Goal: Task Accomplishment & Management: Manage account settings

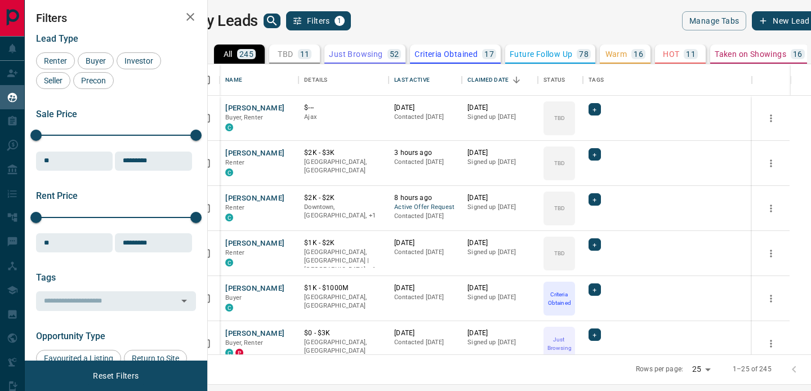
scroll to position [290, 598]
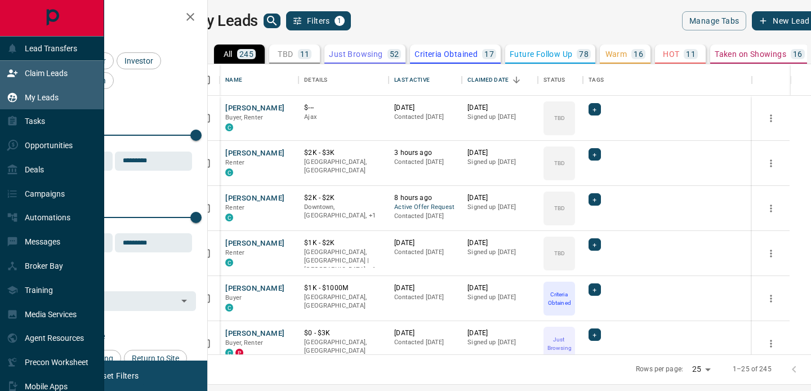
click at [14, 73] on icon at bounding box center [12, 73] width 11 height 11
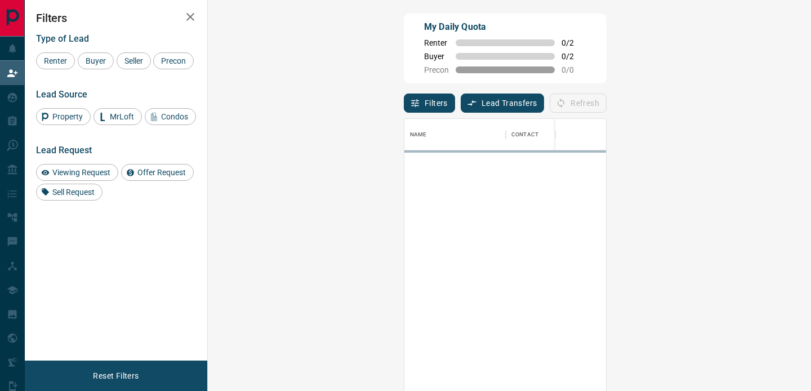
scroll to position [295, 579]
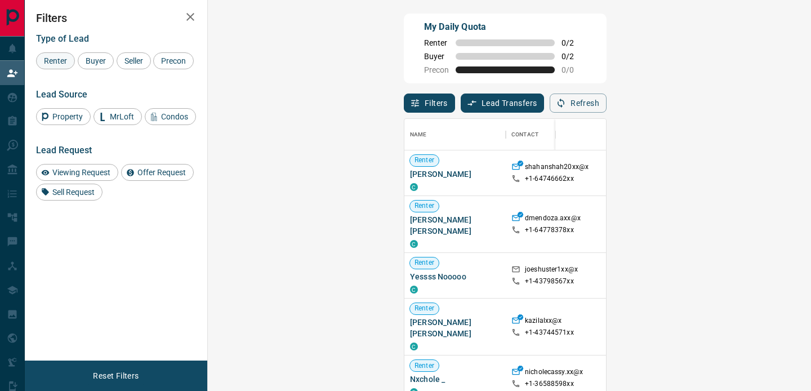
click at [60, 61] on span "Renter" at bounding box center [55, 60] width 31 height 9
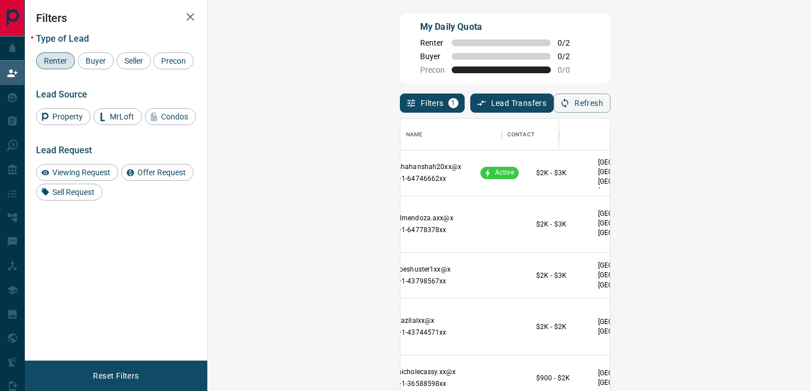
scroll to position [0, 0]
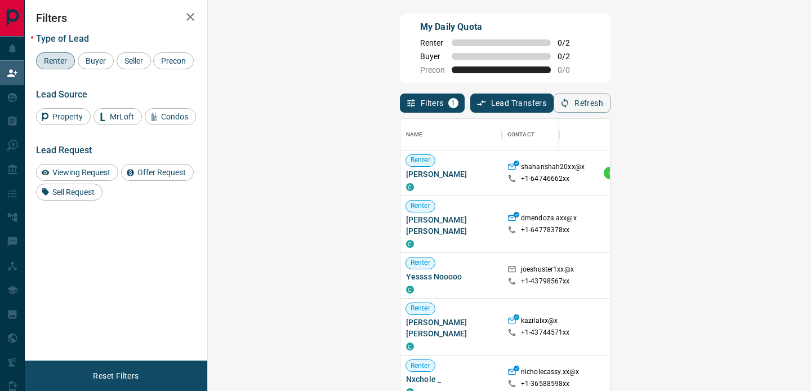
click at [195, 15] on icon "button" at bounding box center [191, 17] width 14 height 14
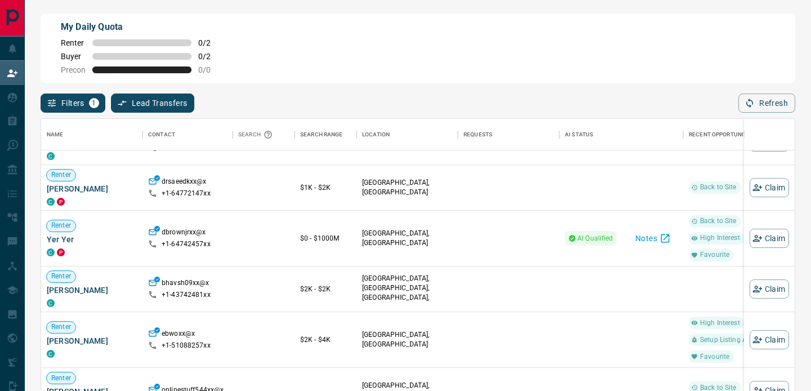
scroll to position [372, 0]
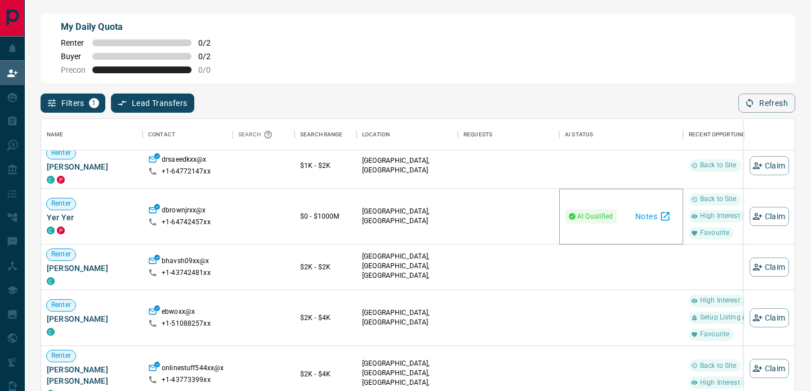
click at [652, 215] on button "Notes" at bounding box center [652, 216] width 49 height 18
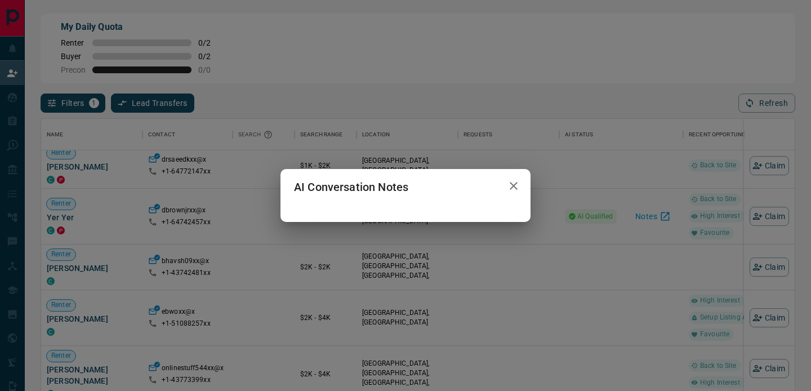
click at [515, 184] on icon "button" at bounding box center [514, 186] width 8 height 8
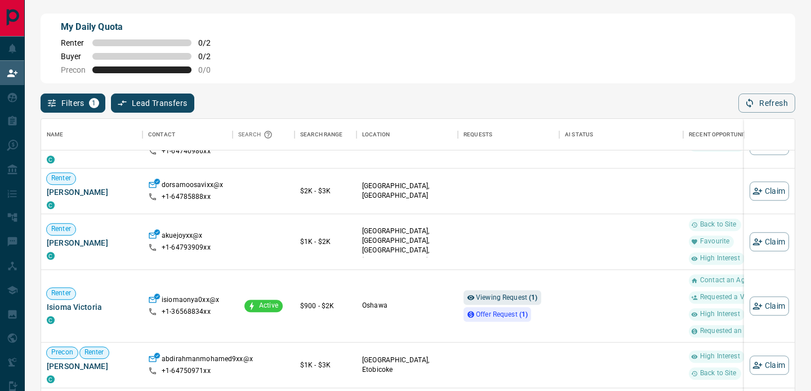
scroll to position [1059, 0]
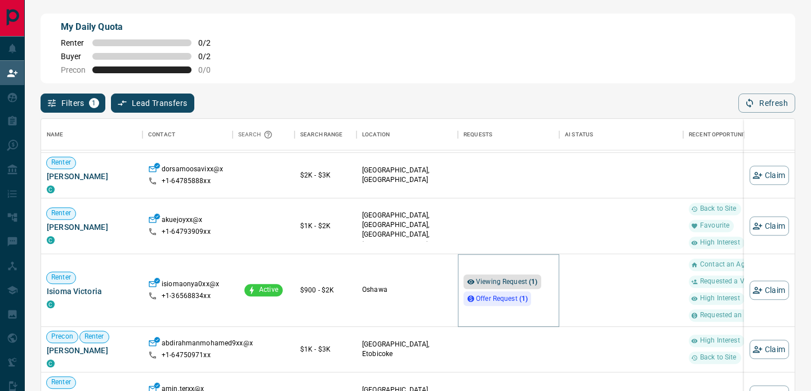
click at [507, 281] on span "Viewing Request ( 1 )" at bounding box center [507, 282] width 62 height 8
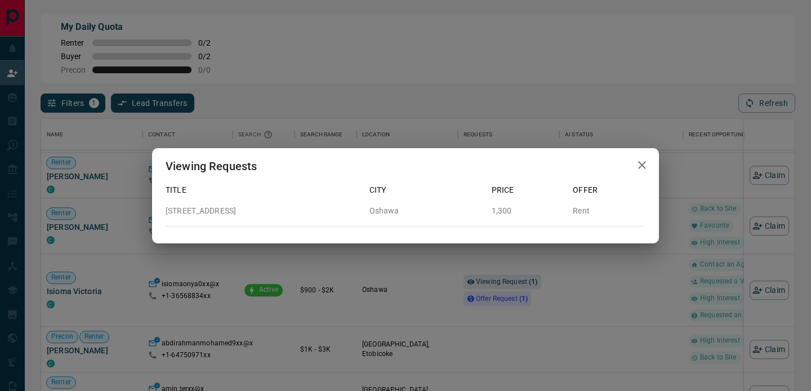
click at [641, 160] on icon "button" at bounding box center [642, 165] width 14 height 14
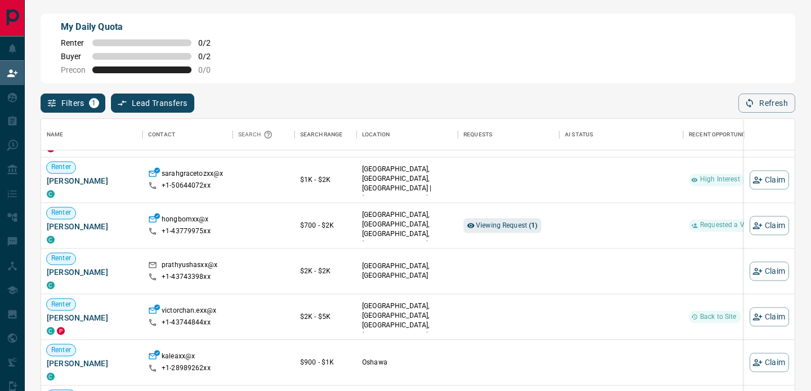
scroll to position [1716, 0]
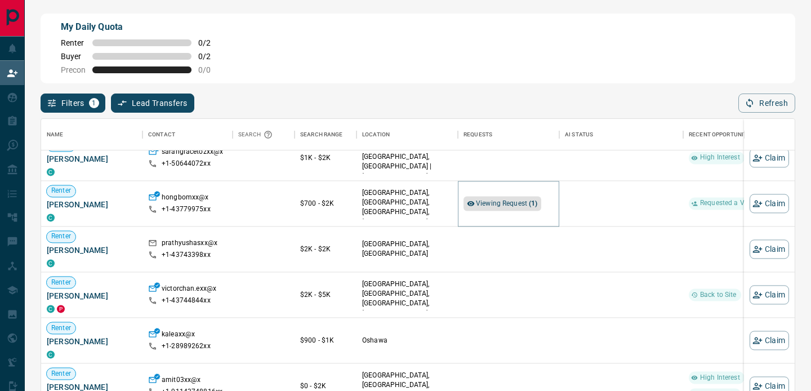
click at [498, 203] on span "Viewing Request ( 1 )" at bounding box center [507, 203] width 62 height 8
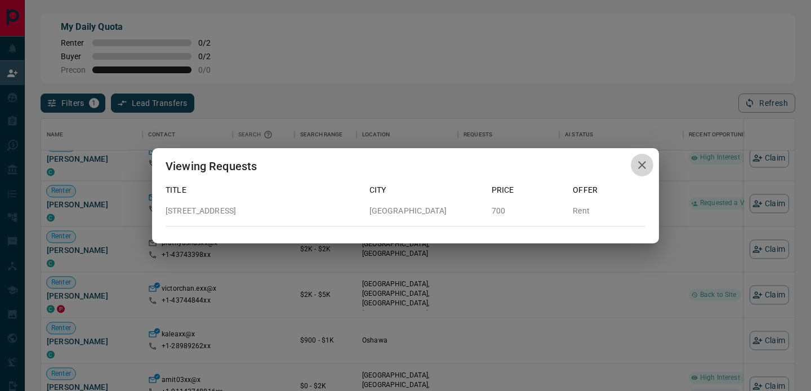
click at [638, 162] on icon "button" at bounding box center [642, 165] width 14 height 14
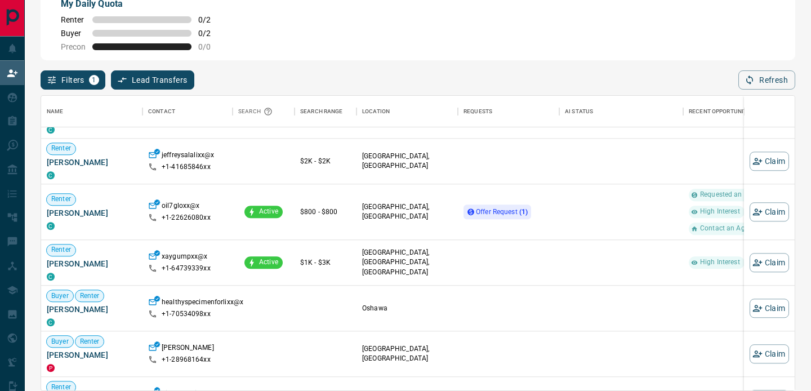
scroll to position [10664, 0]
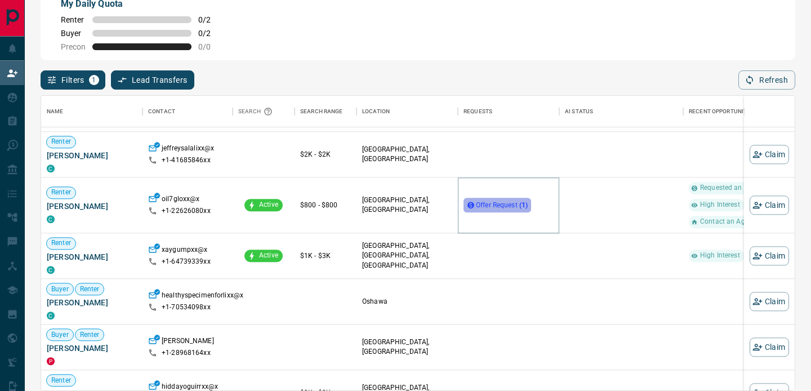
click at [482, 205] on span "Offer Request ( 1 )" at bounding box center [502, 205] width 52 height 8
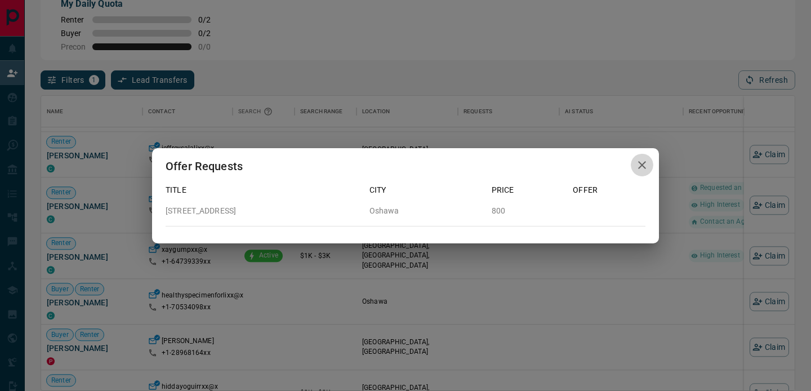
click at [643, 164] on icon "button" at bounding box center [642, 165] width 8 height 8
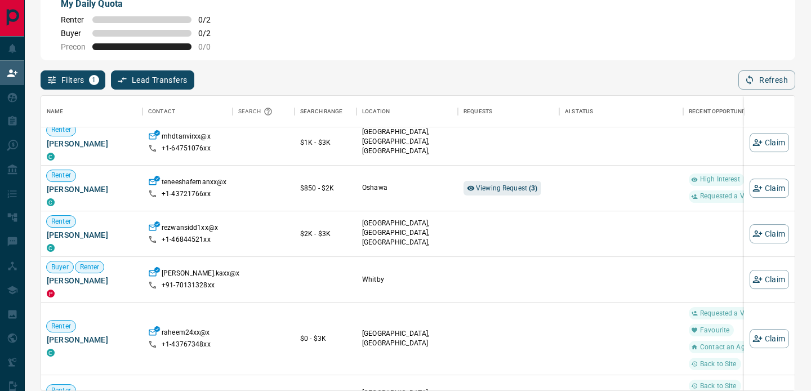
scroll to position [22932, 0]
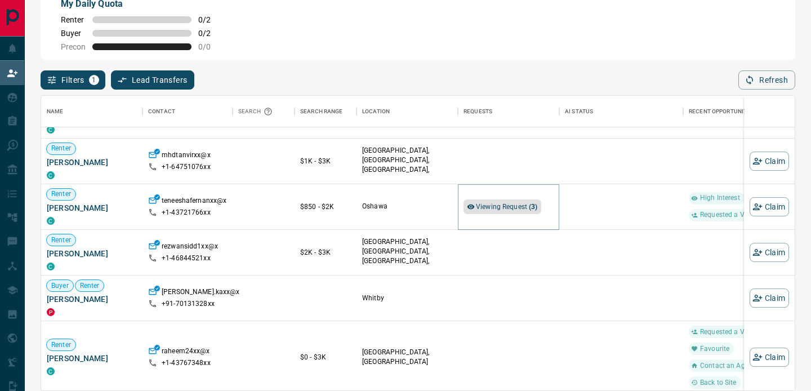
click at [503, 206] on span "Viewing Request ( 3 )" at bounding box center [507, 207] width 62 height 8
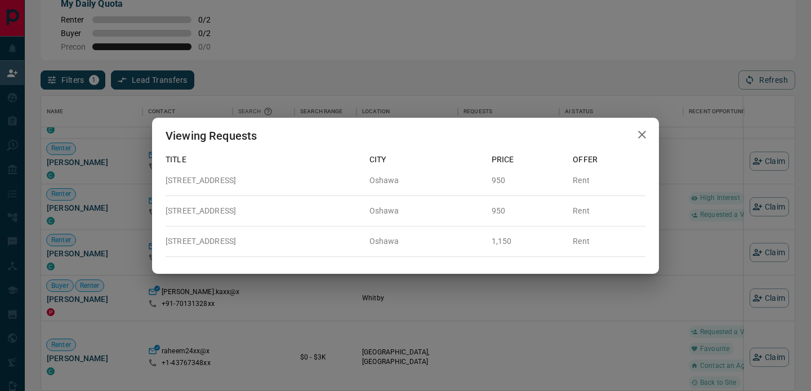
click at [641, 135] on icon "button" at bounding box center [642, 135] width 8 height 8
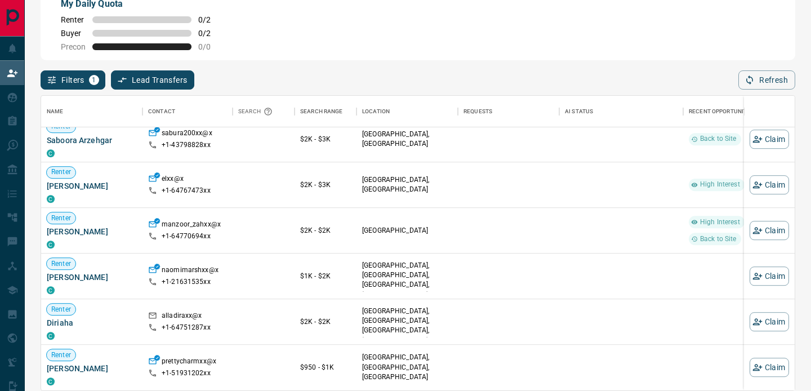
scroll to position [0, 0]
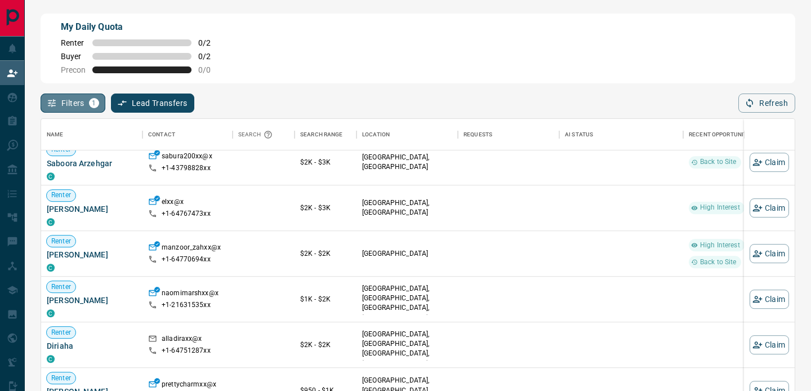
click at [87, 99] on button "Filters 1" at bounding box center [73, 102] width 65 height 19
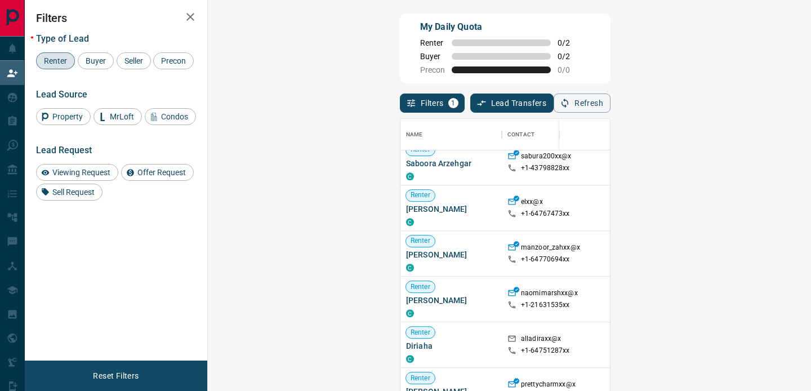
scroll to position [1, 1]
click at [99, 53] on div "Buyer" at bounding box center [96, 60] width 36 height 17
click at [48, 59] on span "Renter" at bounding box center [55, 60] width 31 height 9
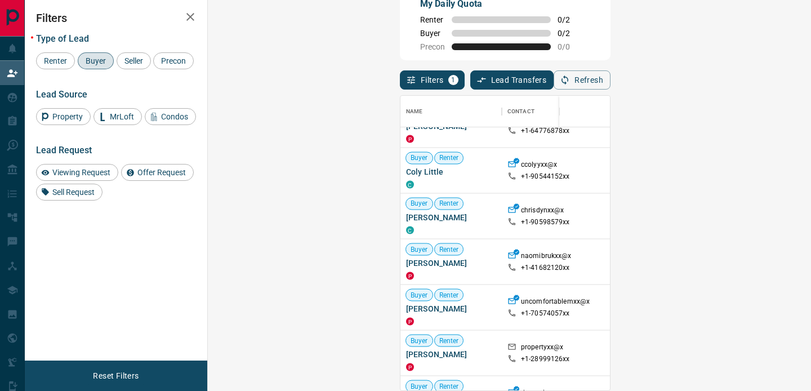
scroll to position [10458, 0]
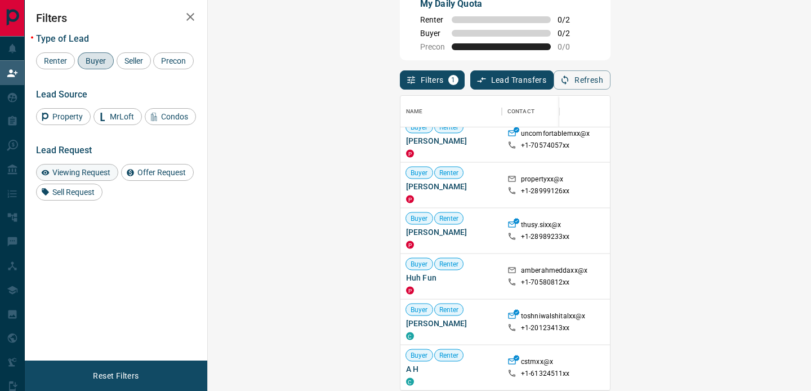
click at [64, 177] on span "Viewing Request" at bounding box center [81, 172] width 66 height 9
click at [82, 177] on span "Viewing Request" at bounding box center [81, 172] width 66 height 9
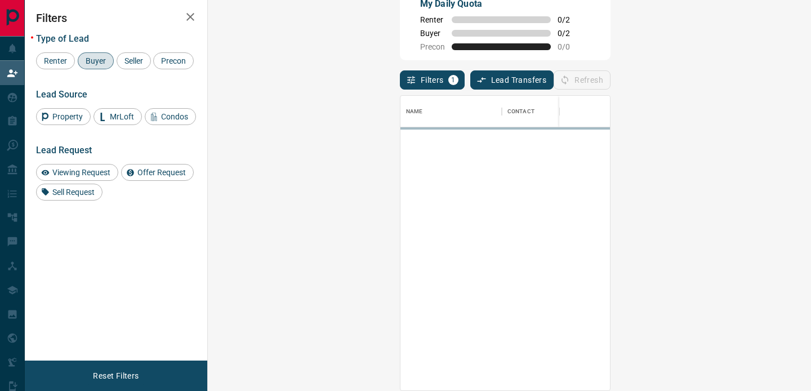
scroll to position [0, 0]
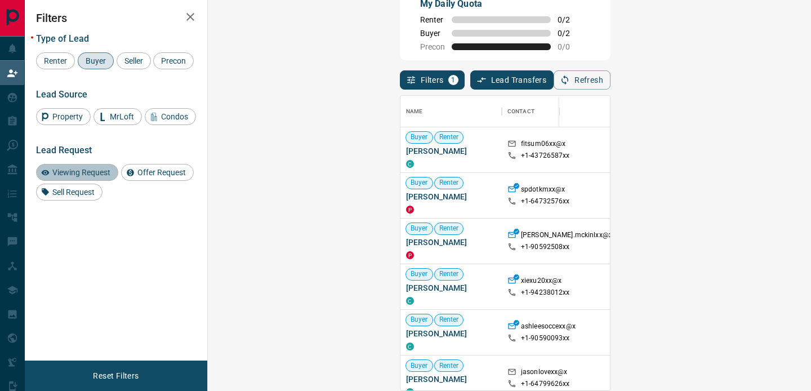
click at [102, 177] on span "Viewing Request" at bounding box center [81, 172] width 66 height 9
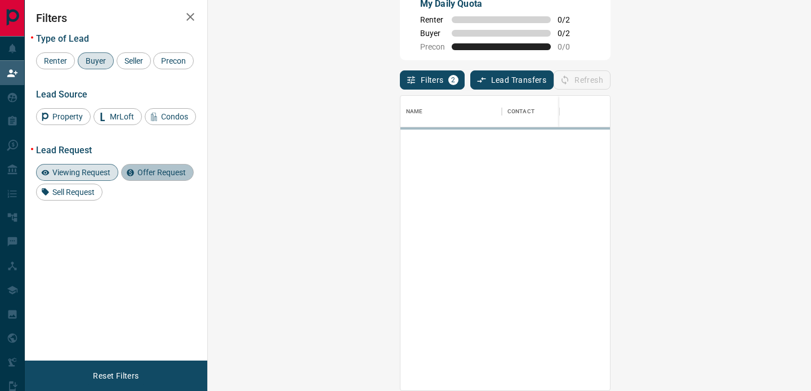
click at [174, 177] on span "Offer Request" at bounding box center [161, 172] width 56 height 9
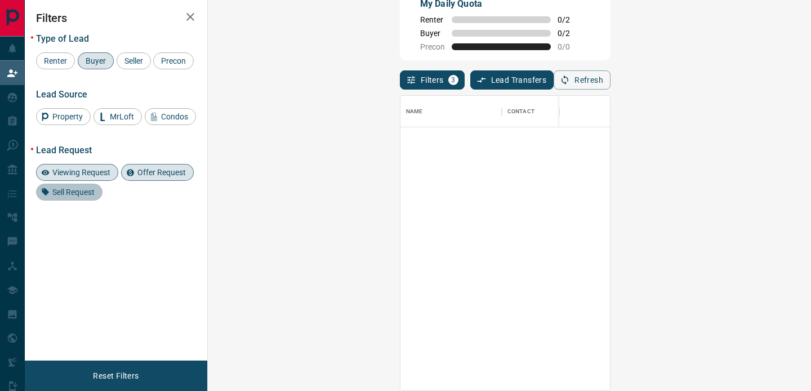
click at [67, 197] on span "Sell Request" at bounding box center [73, 192] width 50 height 9
click at [151, 181] on div "Offer Request" at bounding box center [157, 172] width 73 height 17
click at [86, 177] on span "Viewing Request" at bounding box center [81, 172] width 66 height 9
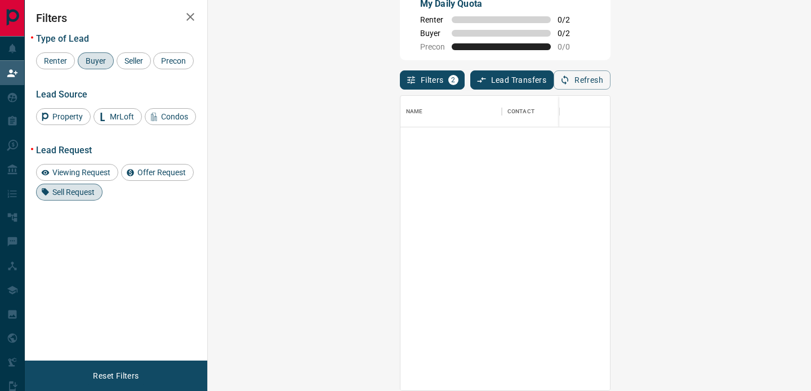
click at [79, 197] on span "Sell Request" at bounding box center [73, 192] width 50 height 9
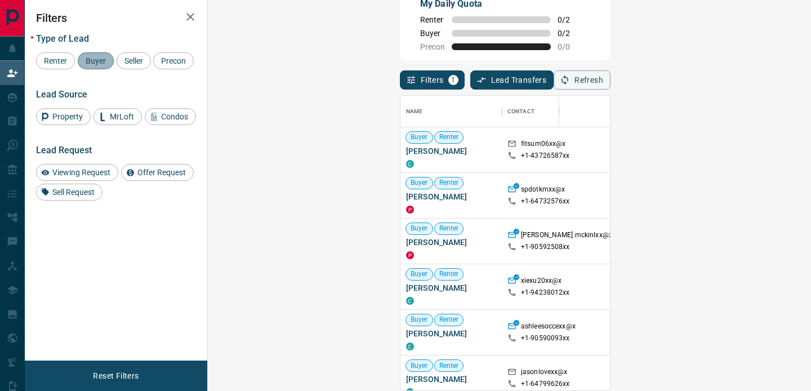
click at [98, 52] on div "Buyer" at bounding box center [96, 60] width 36 height 17
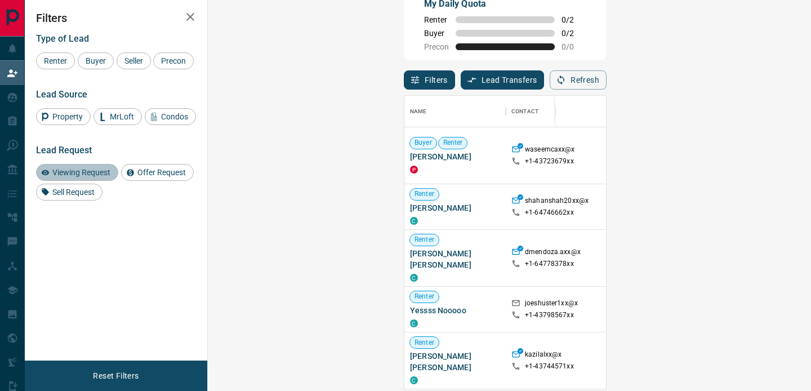
click at [78, 177] on span "Viewing Request" at bounding box center [81, 172] width 66 height 9
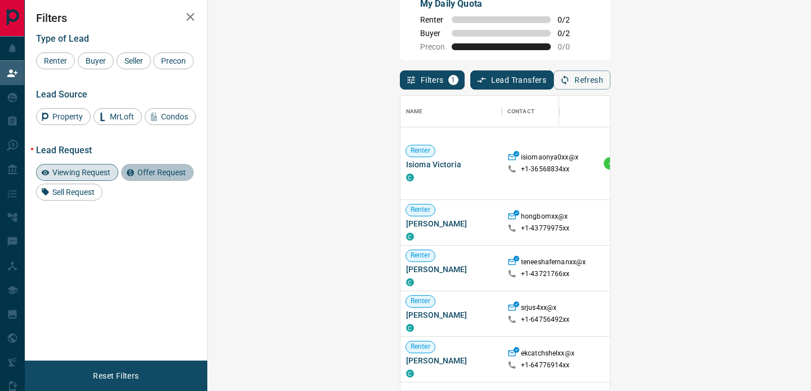
click at [167, 177] on span "Offer Request" at bounding box center [161, 172] width 56 height 9
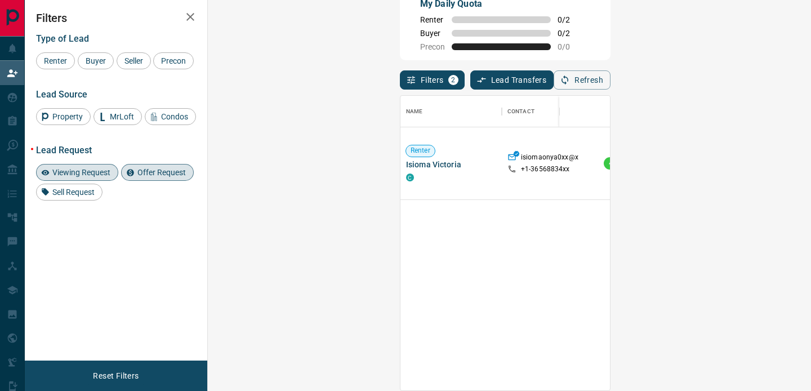
click at [163, 177] on span "Offer Request" at bounding box center [161, 172] width 56 height 9
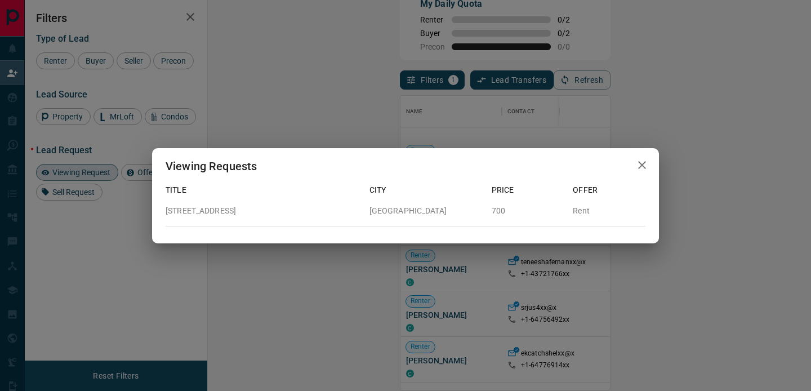
click at [640, 163] on icon "button" at bounding box center [642, 165] width 8 height 8
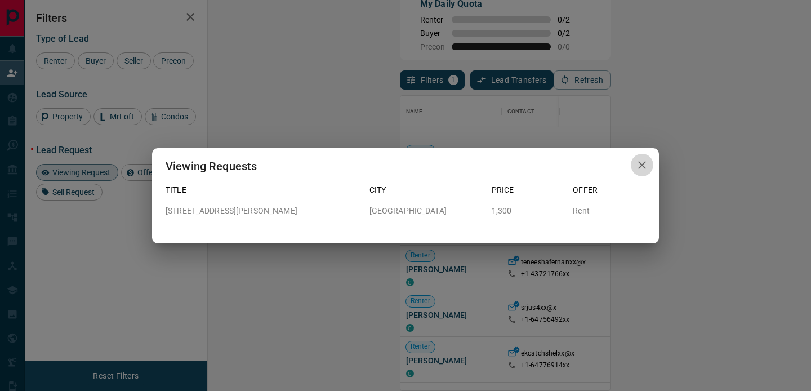
click at [647, 171] on icon "button" at bounding box center [642, 165] width 14 height 14
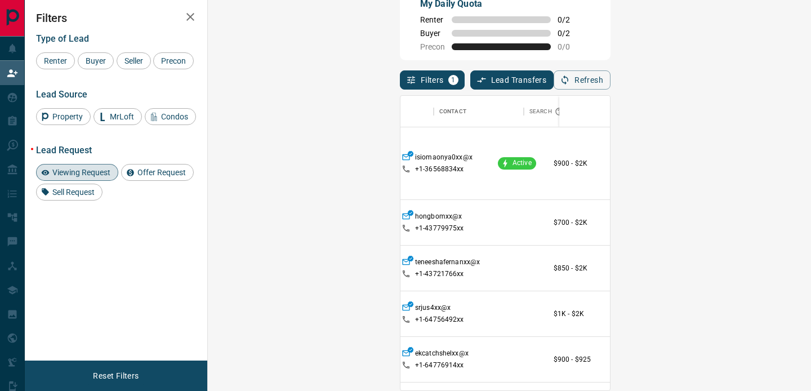
scroll to position [0, 226]
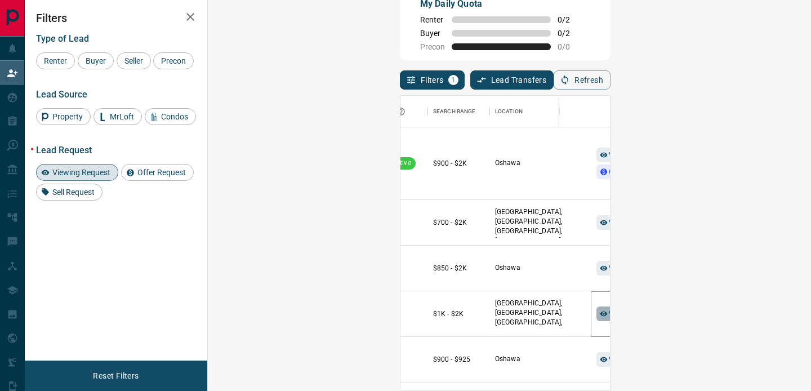
click at [662, 316] on strong "( 1 )" at bounding box center [666, 314] width 8 height 8
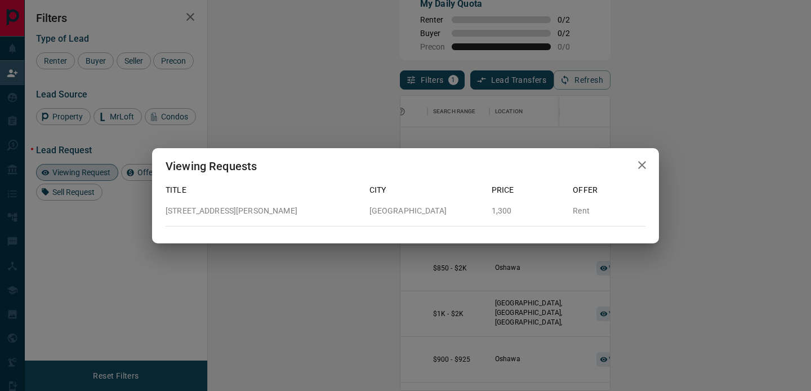
click at [641, 166] on icon "button" at bounding box center [642, 165] width 14 height 14
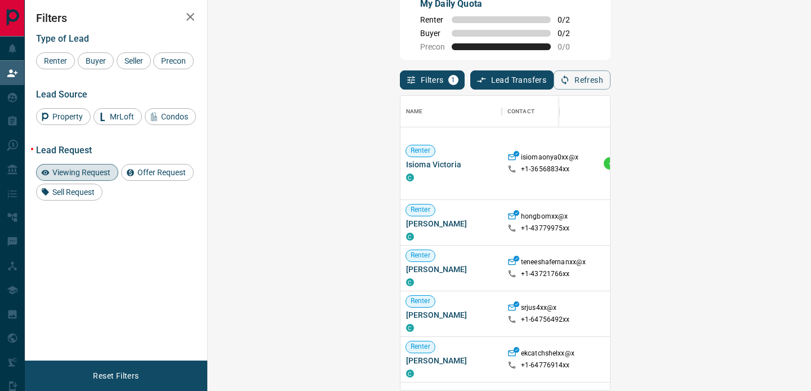
scroll to position [0, 0]
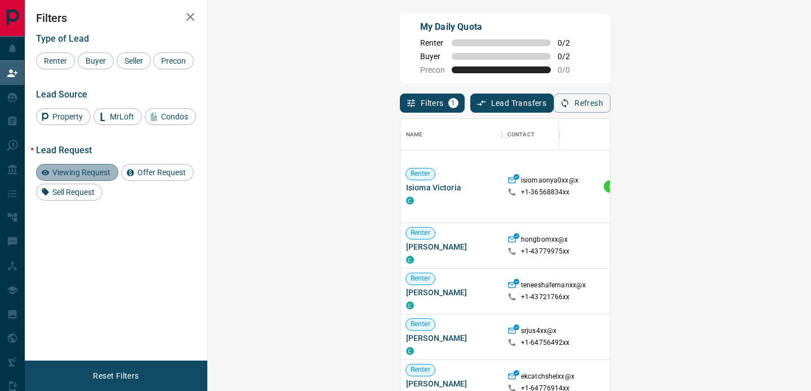
click at [88, 177] on span "Viewing Request" at bounding box center [81, 172] width 66 height 9
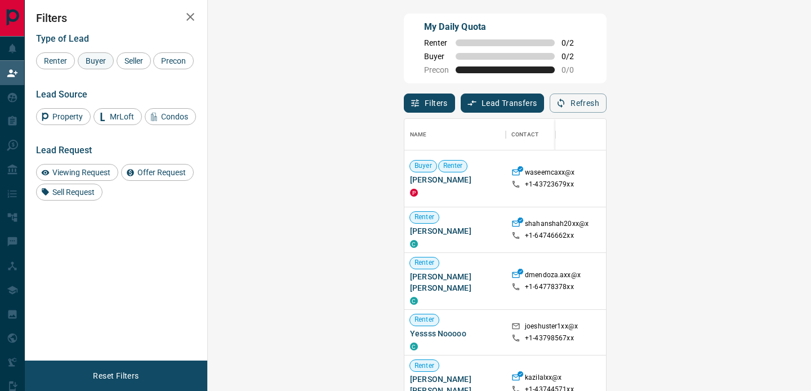
click at [104, 60] on span "Buyer" at bounding box center [96, 60] width 28 height 9
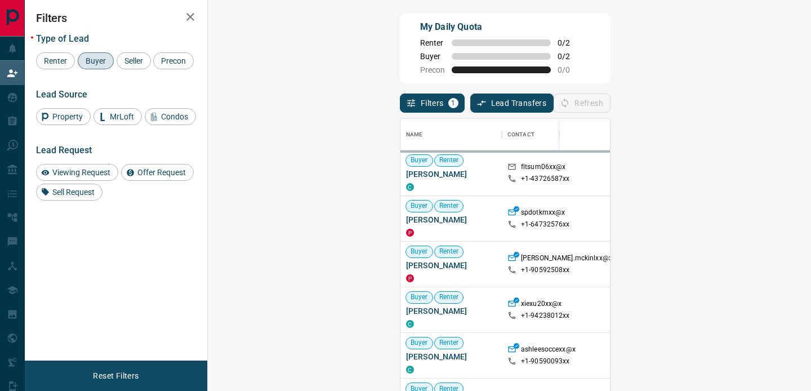
click at [100, 58] on span "Buyer" at bounding box center [96, 60] width 28 height 9
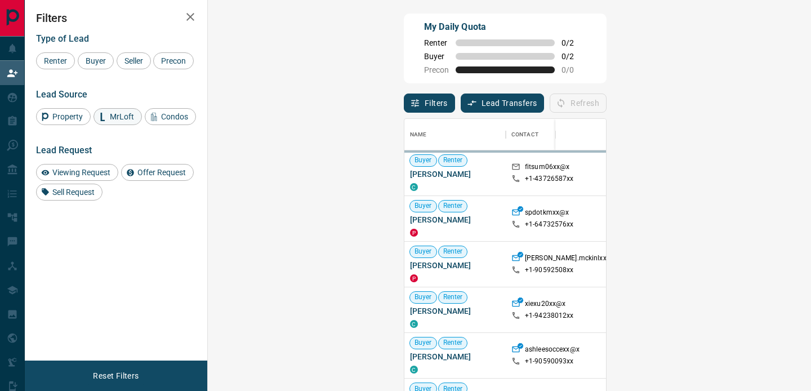
click at [125, 121] on span "MrLoft" at bounding box center [122, 116] width 32 height 9
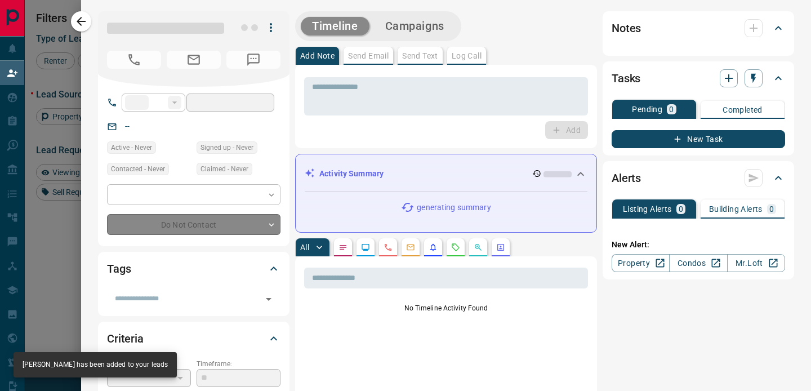
type input "**"
type input "**********"
type input "**"
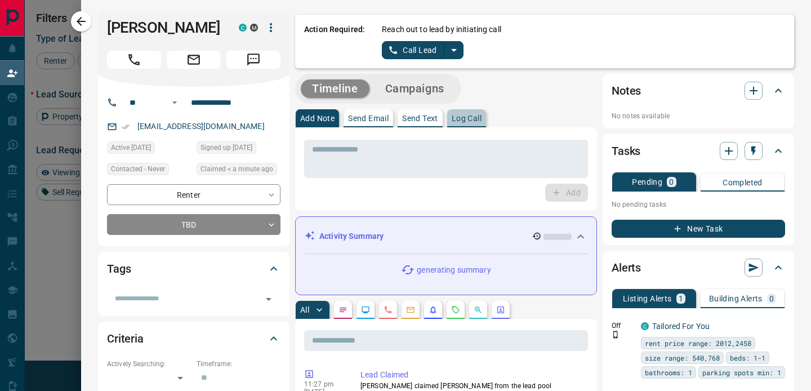
click at [479, 119] on p "Log Call" at bounding box center [467, 118] width 30 height 8
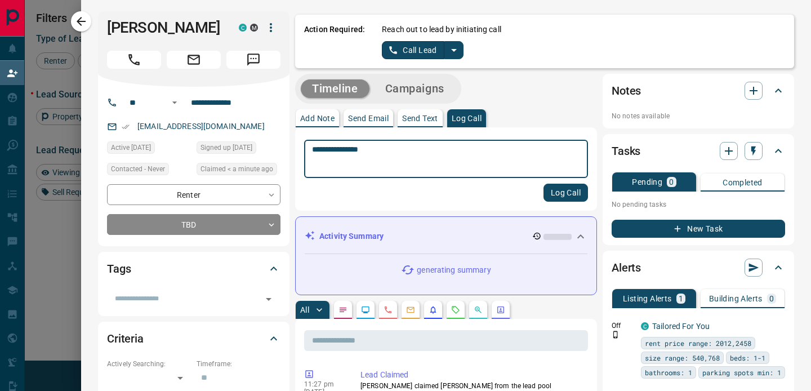
type textarea "**********"
click at [554, 189] on button "Log Call" at bounding box center [565, 193] width 44 height 18
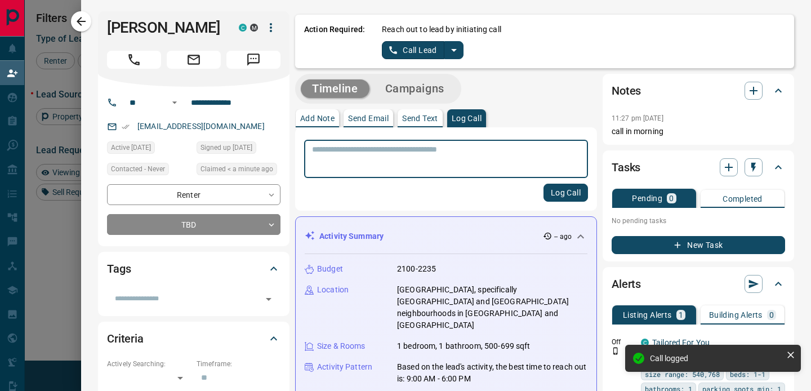
drag, startPoint x: 76, startPoint y: 21, endPoint x: 112, endPoint y: 15, distance: 36.0
click at [76, 21] on icon "button" at bounding box center [81, 22] width 14 height 14
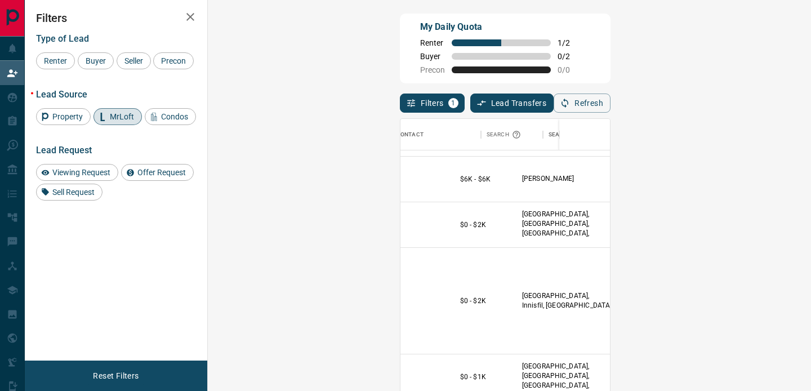
scroll to position [186, 226]
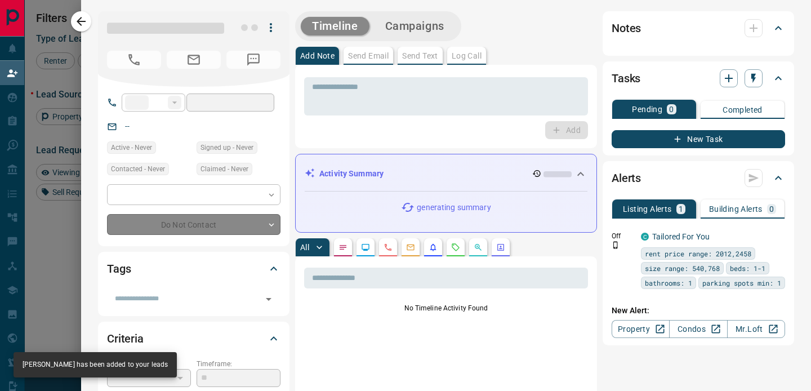
type input "**"
type input "**********"
type input "*"
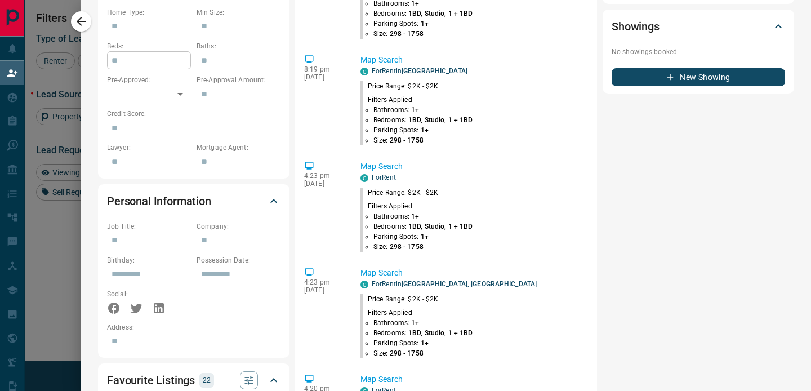
scroll to position [1301, 0]
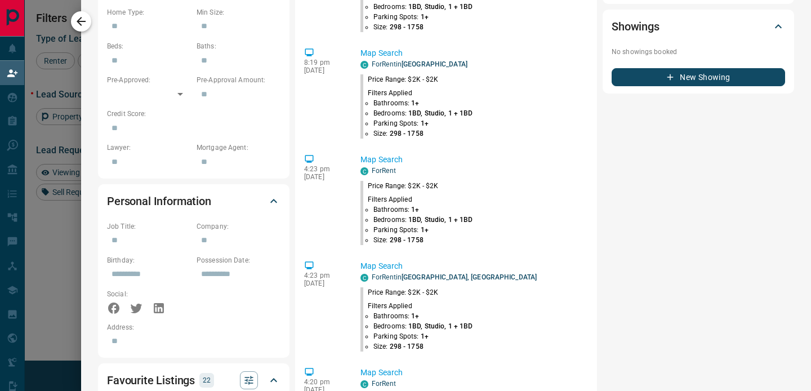
click at [81, 23] on icon "button" at bounding box center [81, 22] width 14 height 14
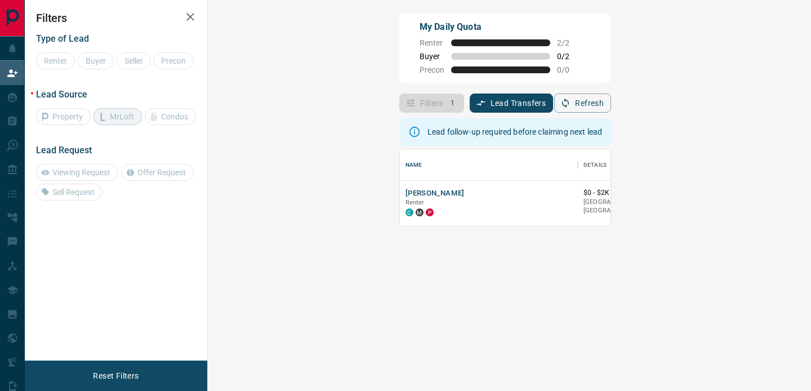
scroll to position [77, 579]
click at [405, 190] on button "[PERSON_NAME]" at bounding box center [434, 193] width 59 height 11
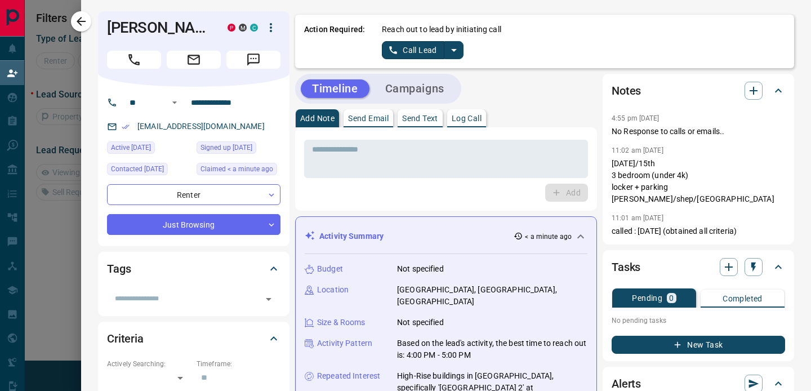
click at [469, 114] on p "Log Call" at bounding box center [467, 118] width 30 height 8
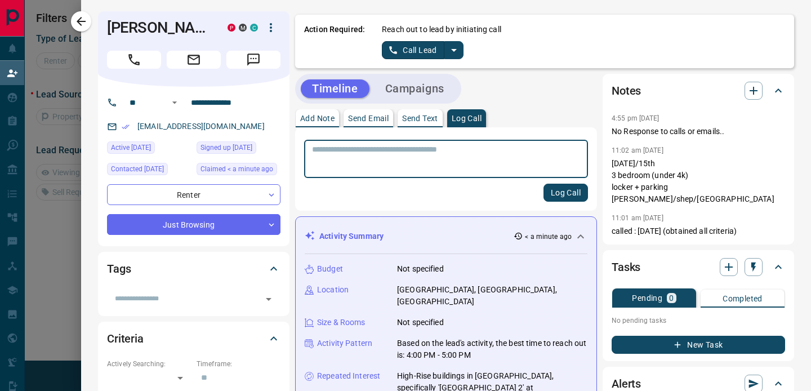
click at [455, 155] on textarea at bounding box center [446, 159] width 268 height 29
type textarea "**********"
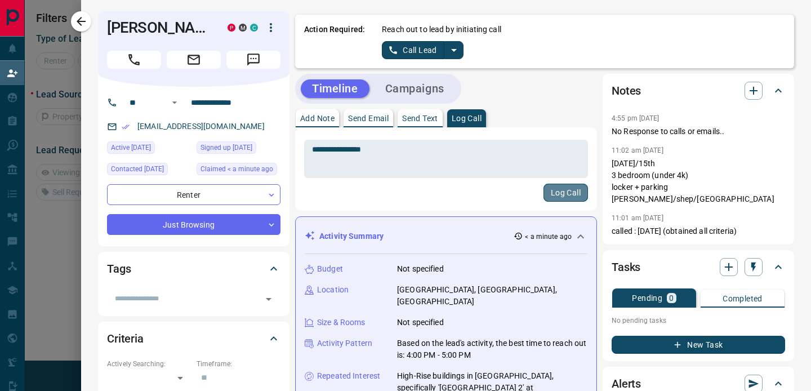
click at [567, 188] on button "Log Call" at bounding box center [565, 193] width 44 height 18
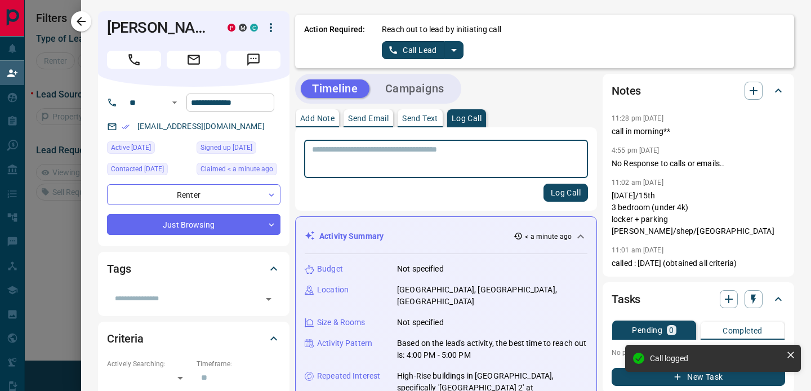
click at [82, 15] on icon "button" at bounding box center [81, 22] width 14 height 14
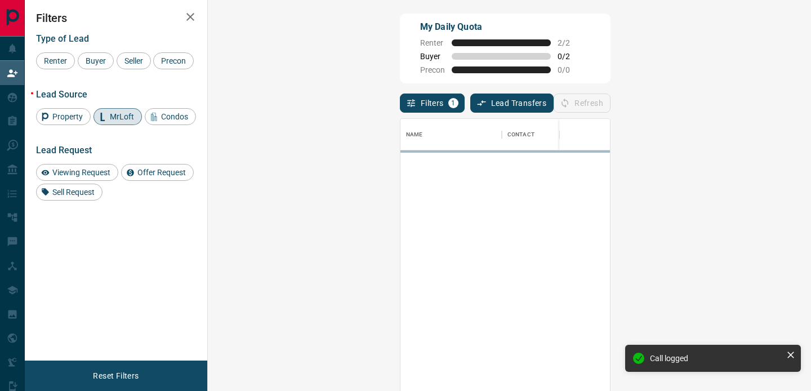
scroll to position [295, 579]
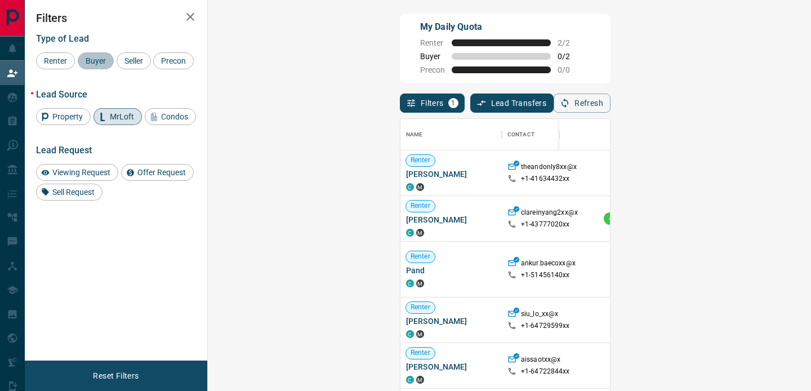
click at [94, 56] on span "Buyer" at bounding box center [96, 60] width 28 height 9
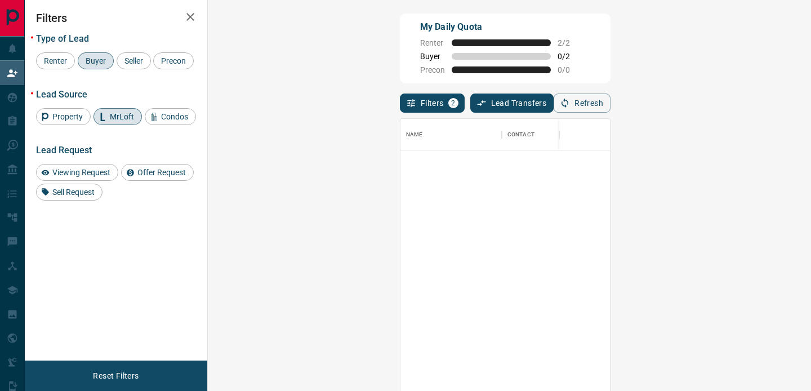
click at [126, 121] on span "MrLoft" at bounding box center [122, 116] width 32 height 9
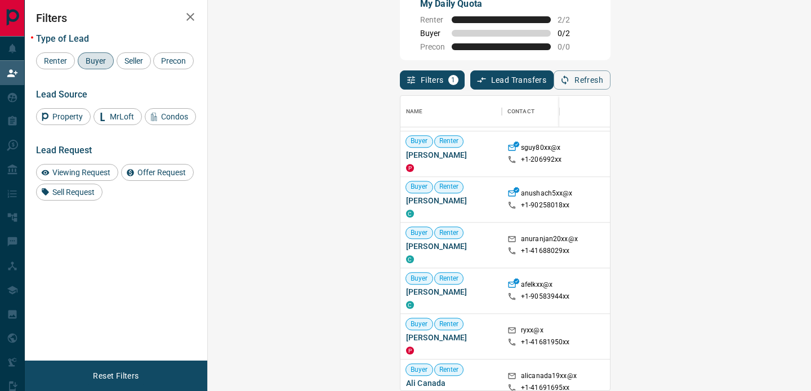
scroll to position [12592, 0]
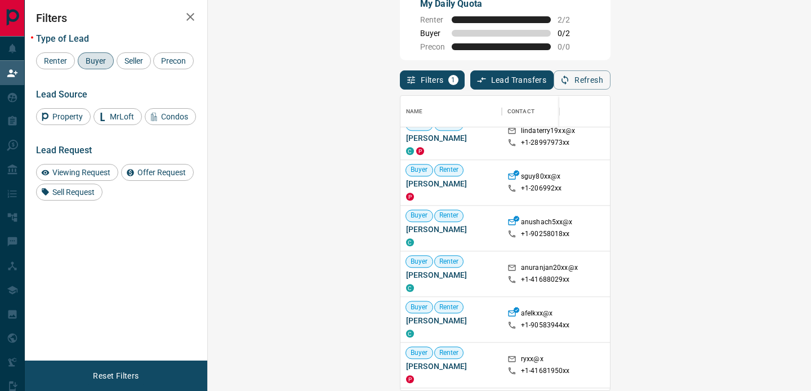
scroll to position [12531, 0]
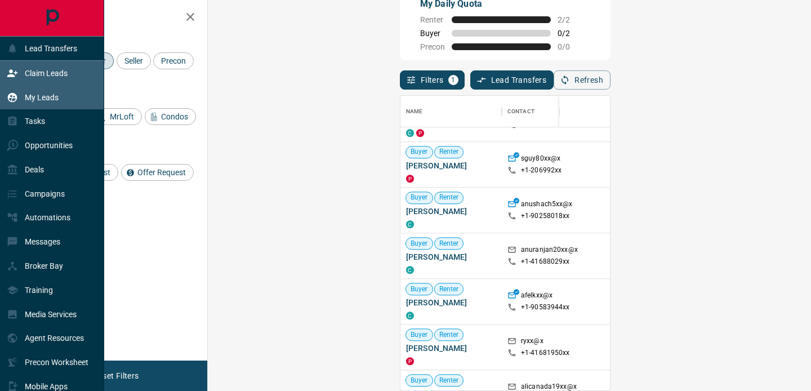
click at [44, 102] on div "My Leads" at bounding box center [33, 97] width 52 height 19
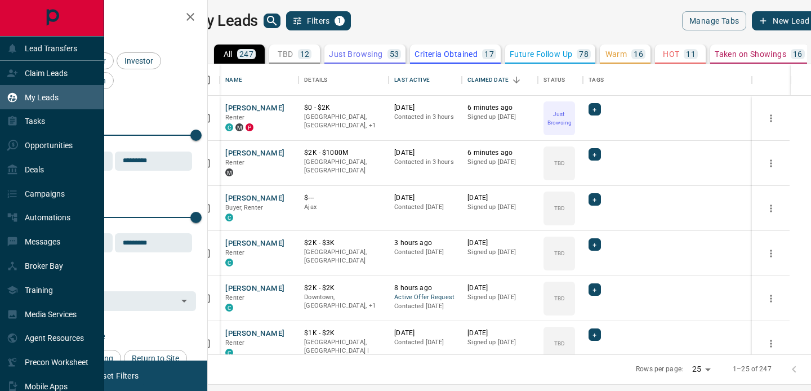
scroll to position [290, 598]
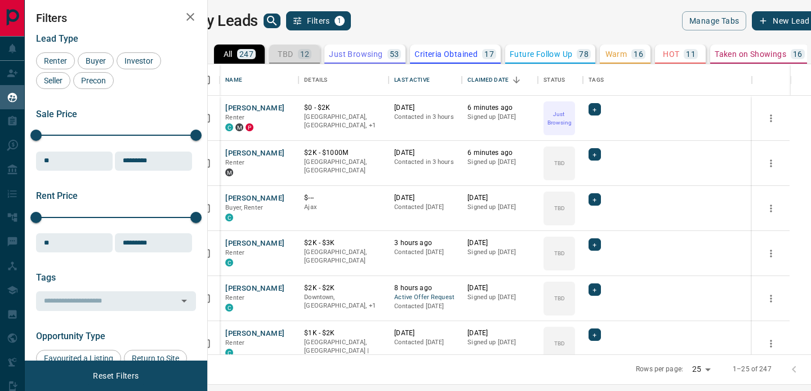
click at [311, 55] on div "TBD 12" at bounding box center [295, 54] width 34 height 10
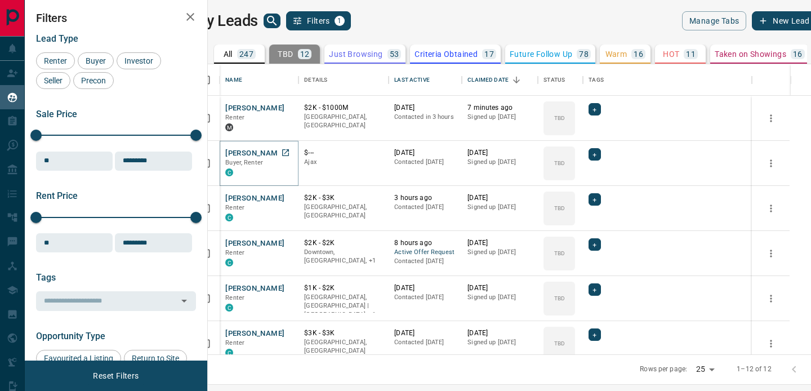
click at [263, 154] on button "[PERSON_NAME]" at bounding box center [254, 153] width 59 height 11
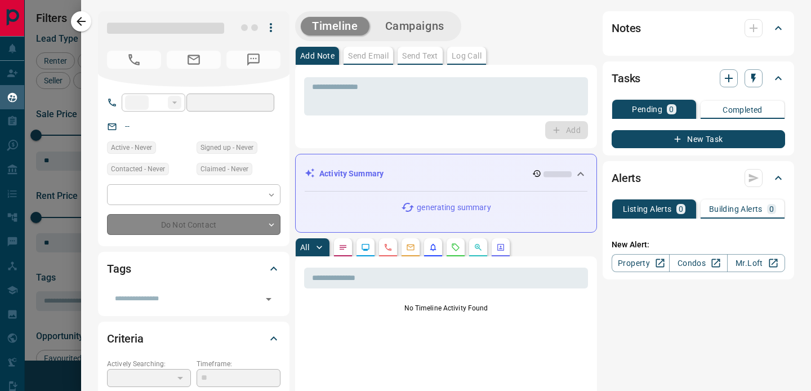
type input "**"
type input "**********"
type input "**"
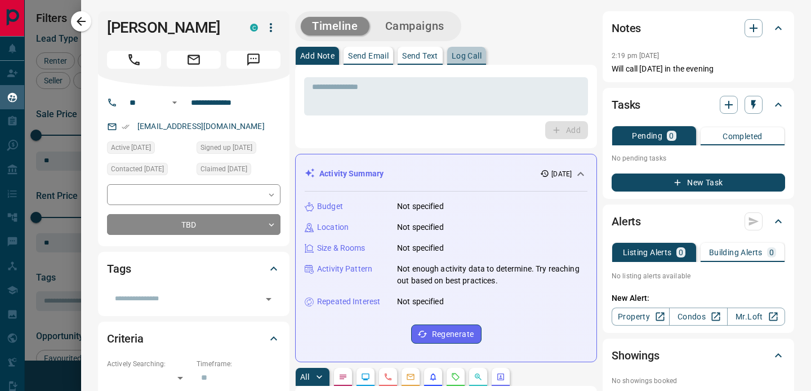
click at [470, 52] on p "Log Call" at bounding box center [467, 56] width 30 height 8
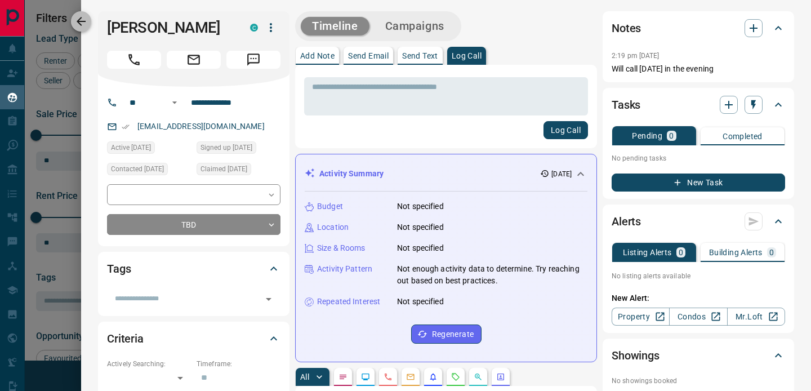
click at [83, 20] on icon "button" at bounding box center [81, 22] width 14 height 14
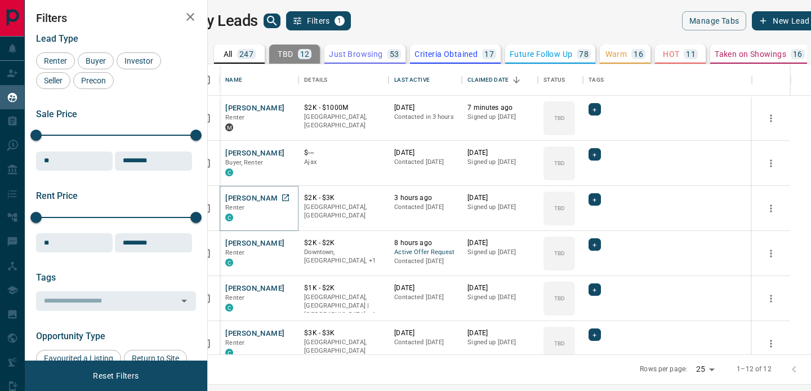
click at [261, 196] on button "[PERSON_NAME]" at bounding box center [254, 198] width 59 height 11
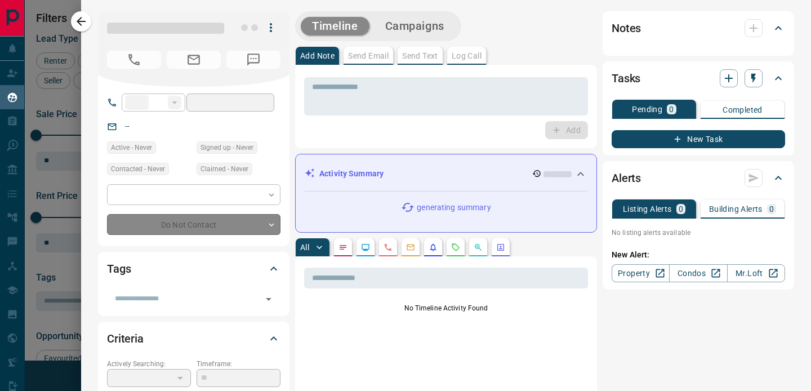
type input "**"
type input "**********"
type input "**"
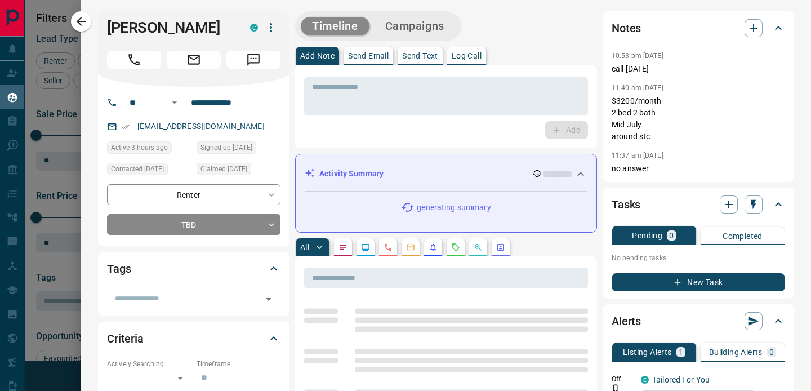
click at [82, 17] on icon "button" at bounding box center [81, 22] width 14 height 14
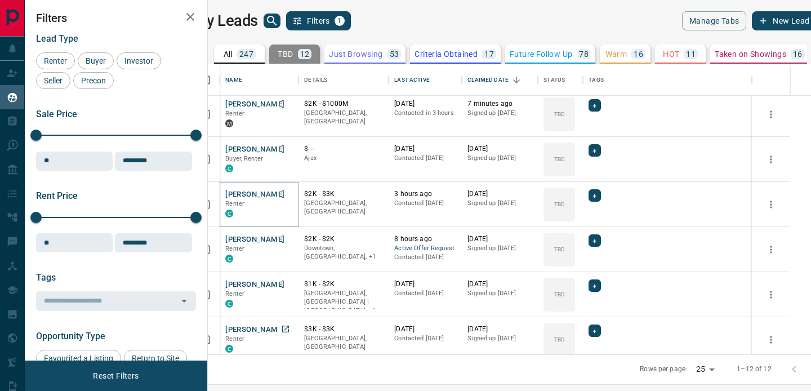
scroll to position [0, 0]
